Goal: Task Accomplishment & Management: Manage account settings

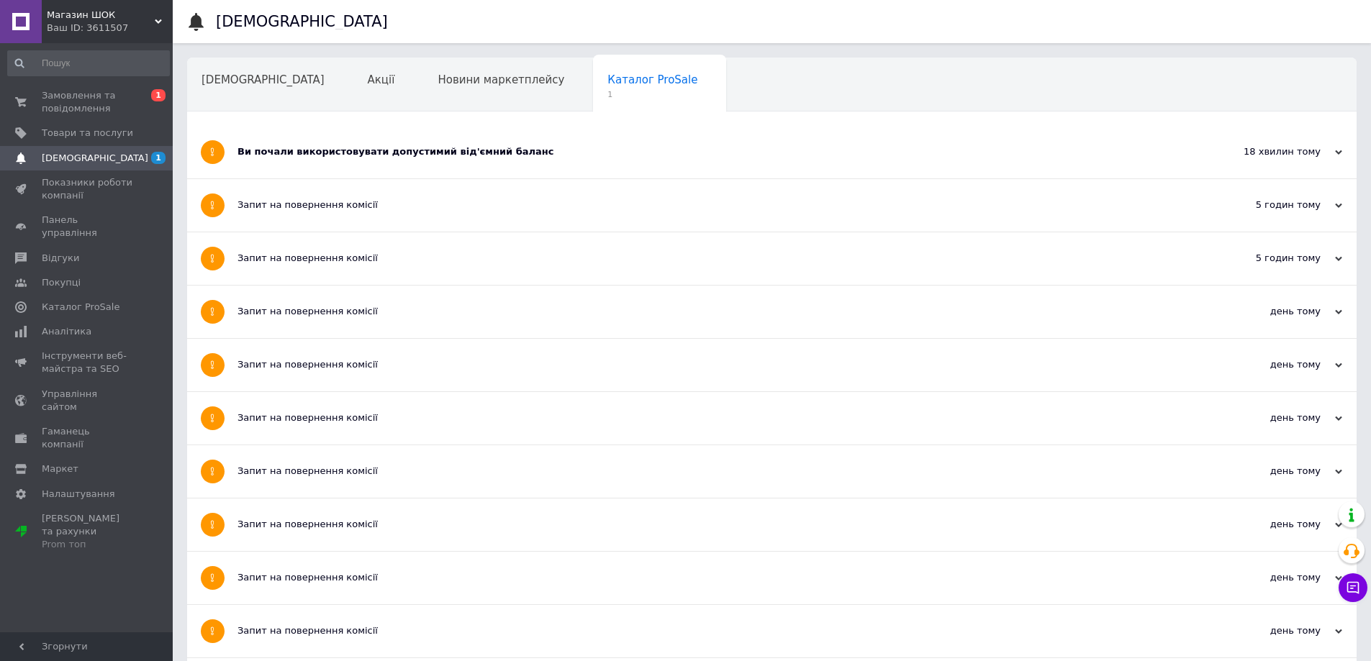
click at [300, 153] on div "Ви почали використовувати допустимий від'ємний баланс" at bounding box center [717, 151] width 961 height 13
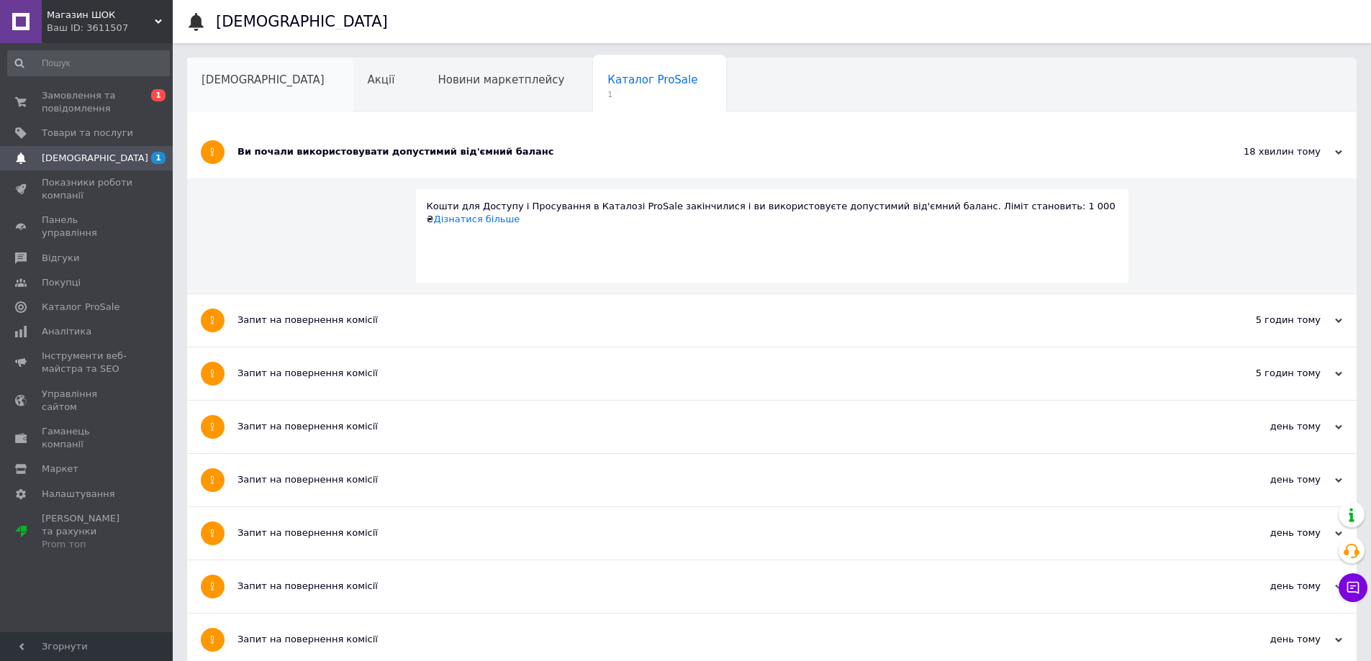
click at [237, 88] on div "[DEMOGRAPHIC_DATA]" at bounding box center [270, 85] width 166 height 55
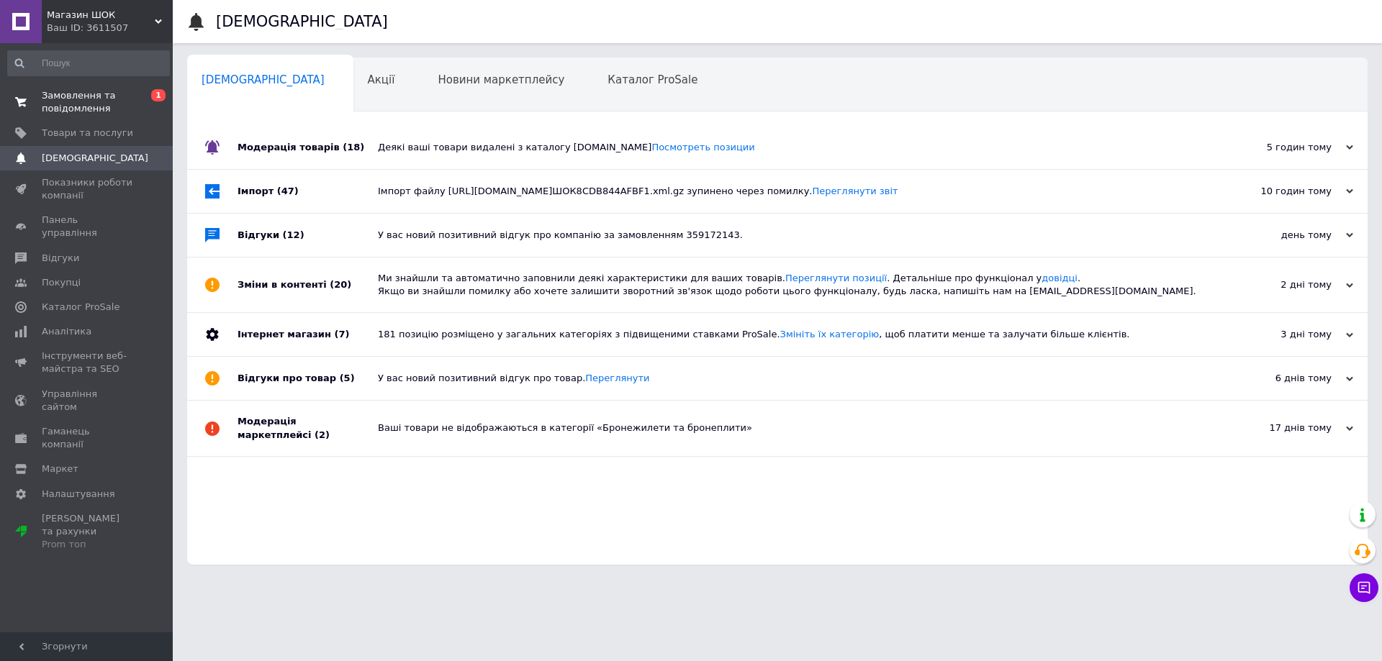
click at [91, 110] on span "Замовлення та повідомлення" at bounding box center [87, 102] width 91 height 26
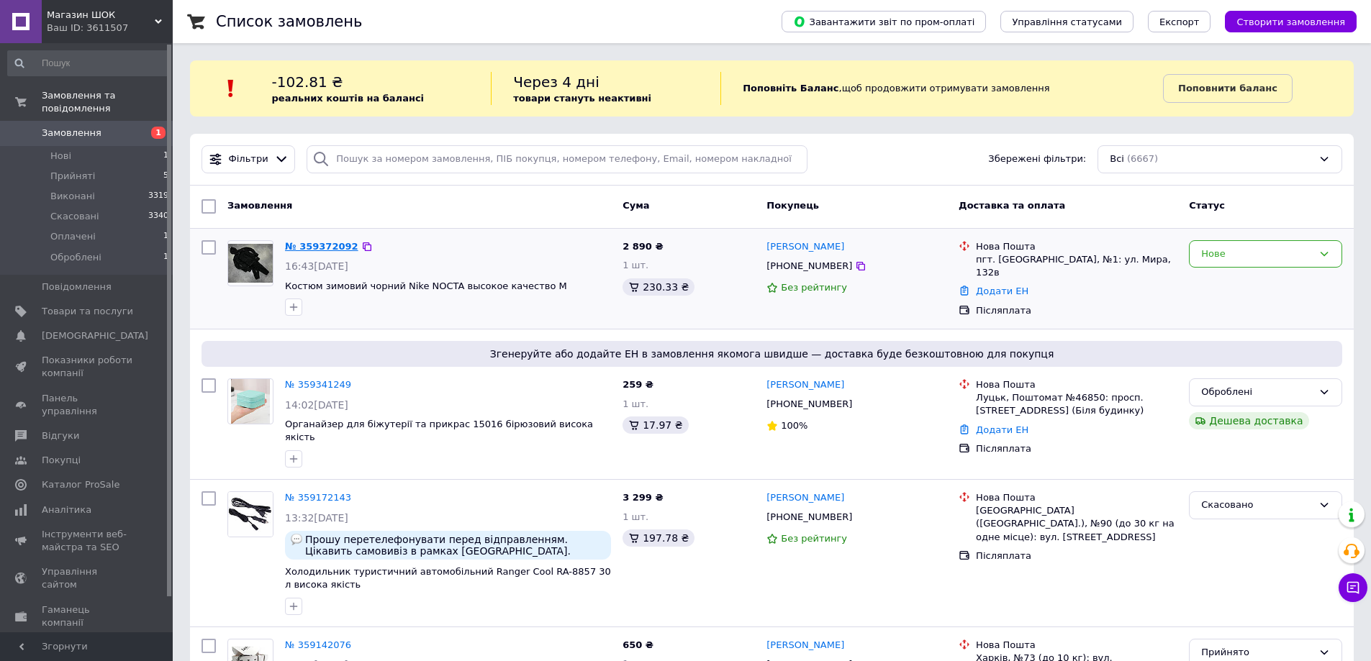
click at [318, 245] on link "№ 359372092" at bounding box center [321, 246] width 73 height 11
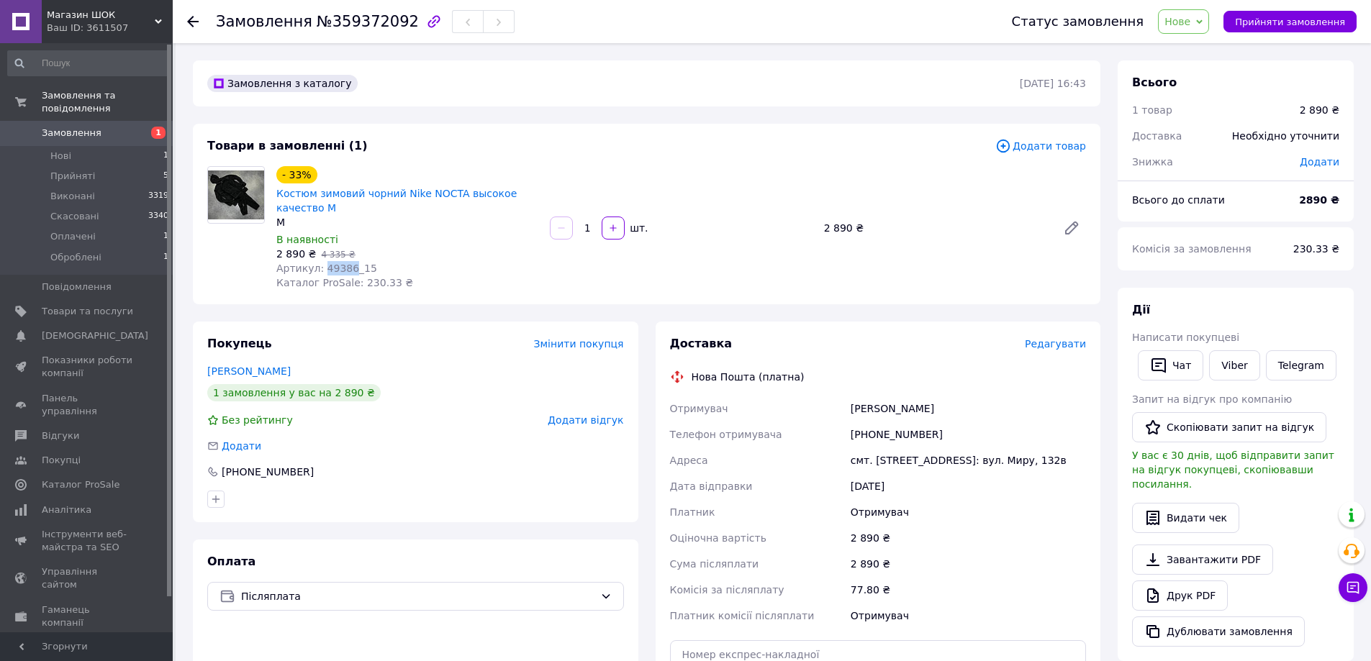
drag, startPoint x: 320, startPoint y: 263, endPoint x: 345, endPoint y: 263, distance: 25.9
click at [345, 263] on span "Артикул: 49386_15" at bounding box center [326, 269] width 101 height 12
copy span "49386"
